Goal: Task Accomplishment & Management: Use online tool/utility

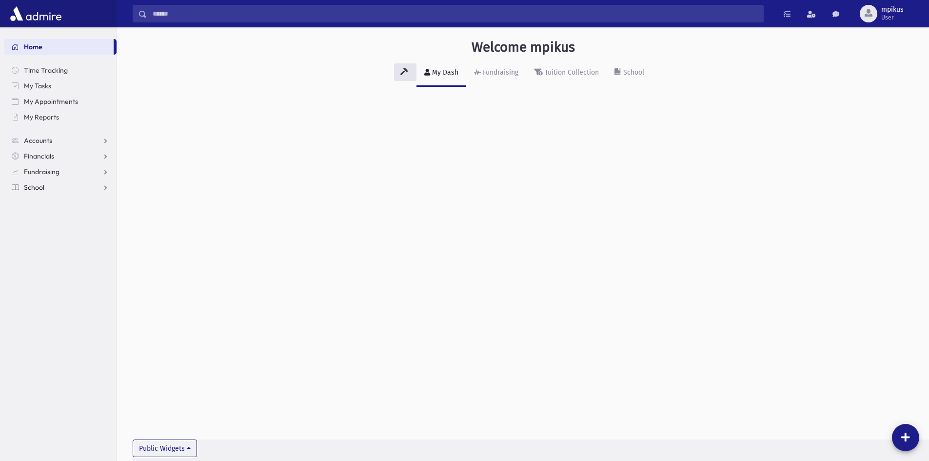
click at [36, 190] on span "School" at bounding box center [34, 187] width 20 height 9
click at [42, 221] on span "Attendance" at bounding box center [47, 218] width 36 height 9
click at [43, 232] on span "Entry" at bounding box center [45, 234] width 17 height 9
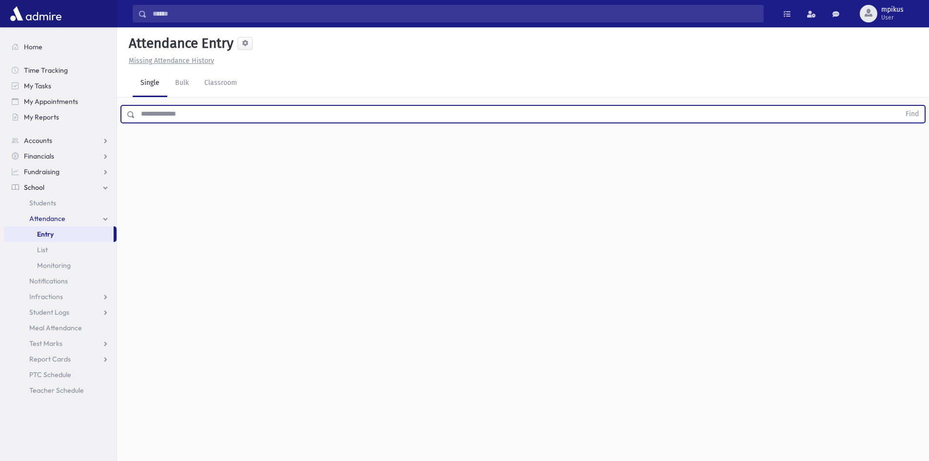
click at [187, 111] on input "text" at bounding box center [517, 114] width 765 height 18
type input "*****"
click at [900, 106] on button "Find" at bounding box center [912, 114] width 25 height 17
